Goal: Task Accomplishment & Management: Complete application form

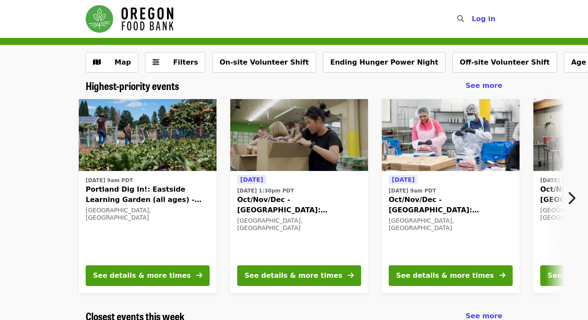
scroll to position [2, 0]
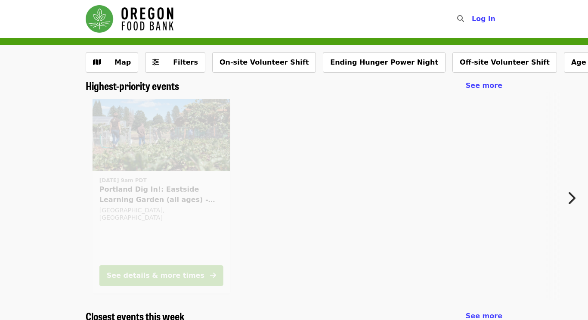
scroll to position [2, 0]
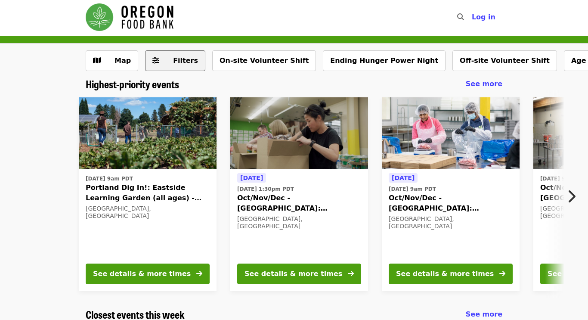
click at [195, 66] on button "Filters" at bounding box center [175, 60] width 60 height 21
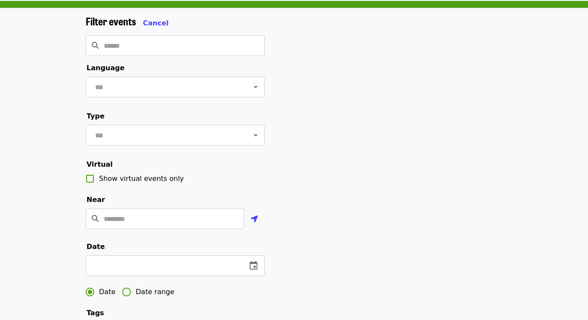
scroll to position [37, 0]
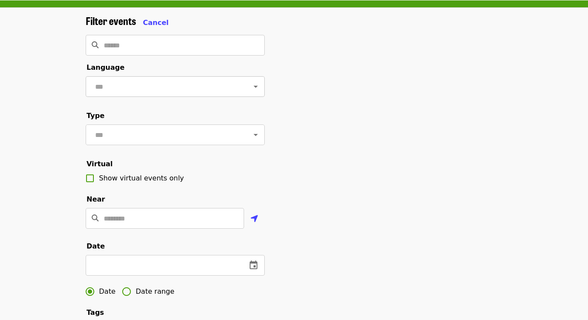
click at [232, 91] on input "text" at bounding box center [165, 86] width 144 height 16
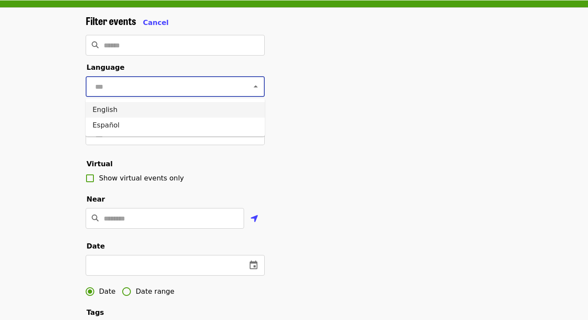
click at [194, 110] on li "English" at bounding box center [175, 110] width 179 height 16
type input "*******"
click at [249, 130] on div at bounding box center [250, 135] width 22 height 12
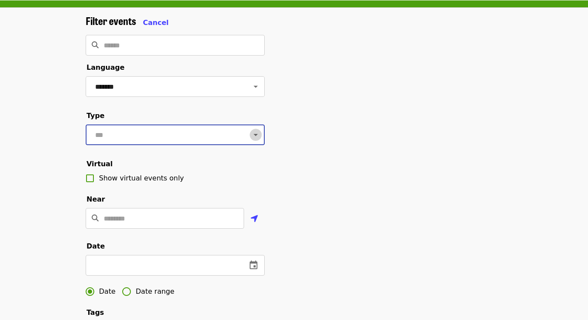
click at [254, 134] on icon "Open" at bounding box center [256, 135] width 4 height 2
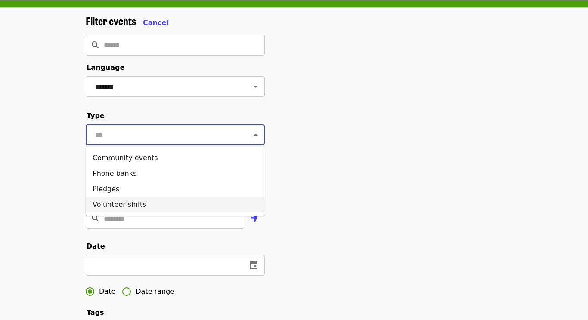
click at [102, 204] on li "Volunteer shifts" at bounding box center [175, 205] width 179 height 16
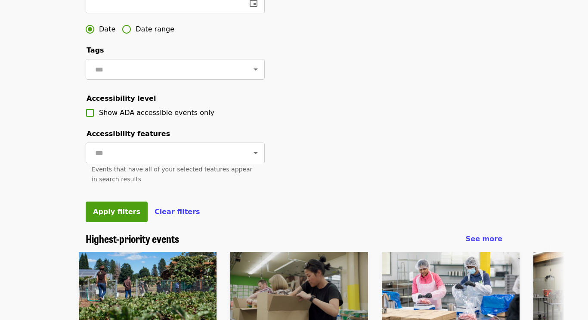
scroll to position [322, 0]
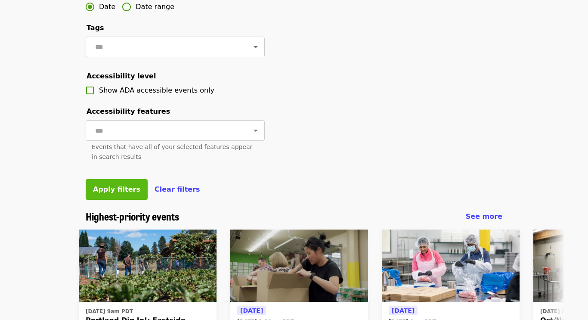
click at [100, 190] on span "Apply filters" at bounding box center [116, 189] width 47 height 8
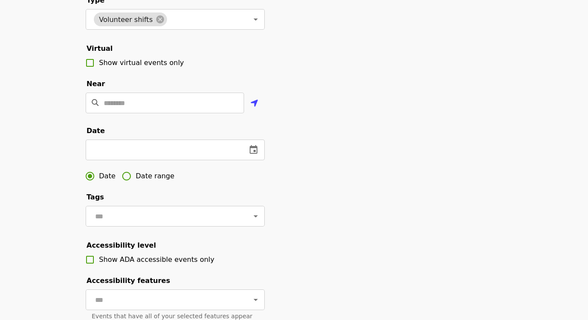
scroll to position [165, 0]
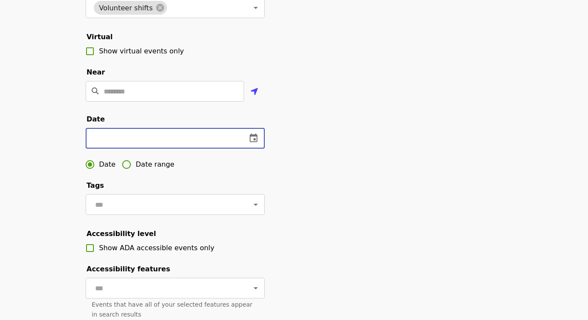
click at [195, 143] on input "text" at bounding box center [163, 138] width 154 height 21
click at [253, 140] on icon "change date" at bounding box center [254, 138] width 10 height 10
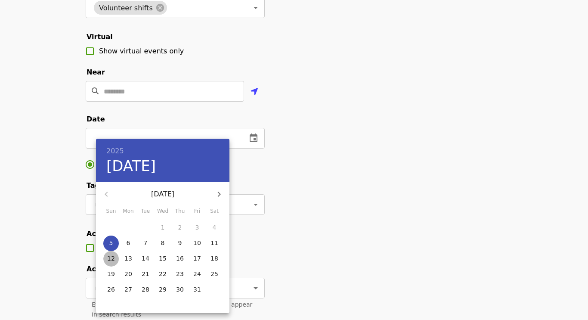
click at [112, 255] on p "12" at bounding box center [111, 258] width 8 height 9
type input "**********"
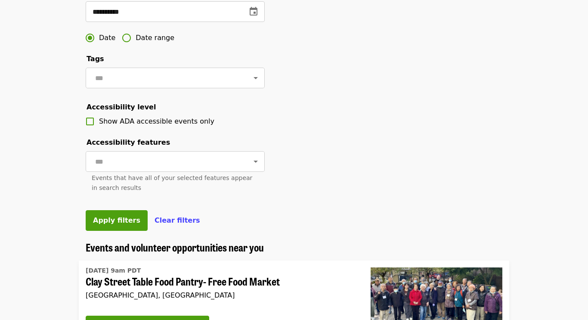
scroll to position [287, 0]
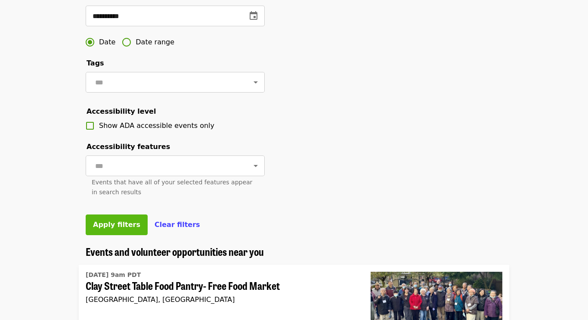
click at [126, 229] on button "Apply filters" at bounding box center [117, 224] width 62 height 21
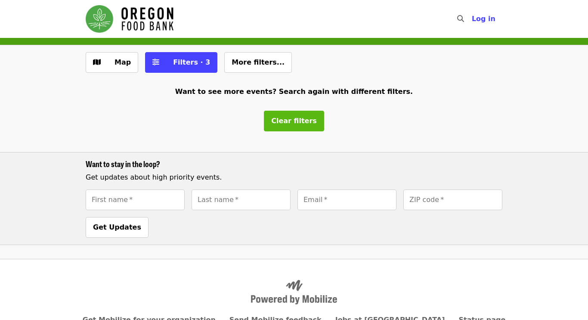
click at [279, 113] on button "Clear filters" at bounding box center [294, 121] width 60 height 21
